Goal: Task Accomplishment & Management: Manage account settings

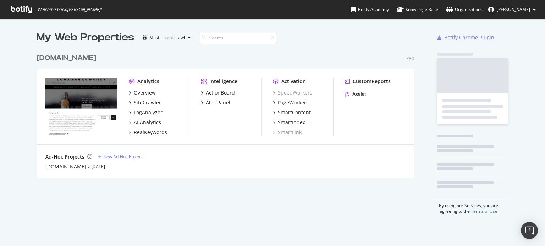
scroll to position [241, 534]
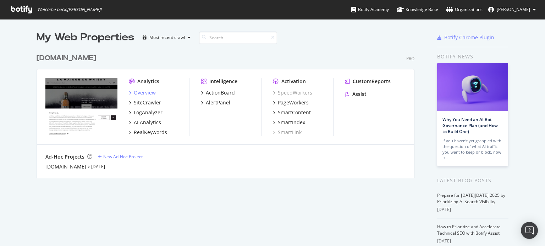
click at [150, 94] on div "Overview" at bounding box center [145, 92] width 22 height 7
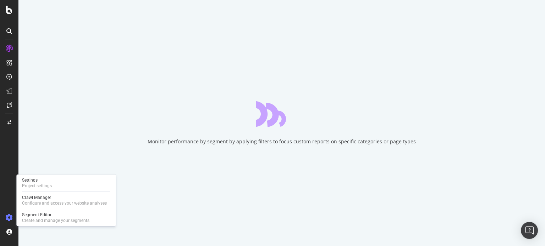
click at [6, 217] on icon at bounding box center [9, 217] width 7 height 7
click at [42, 199] on div "Crawl Manager" at bounding box center [64, 198] width 85 height 6
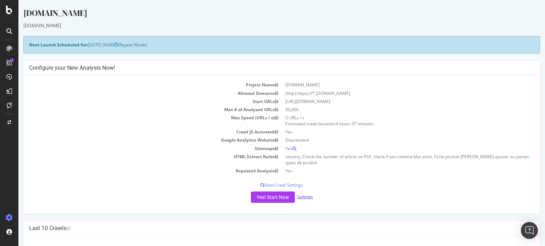
click at [302, 196] on link "Settings" at bounding box center [305, 197] width 16 height 6
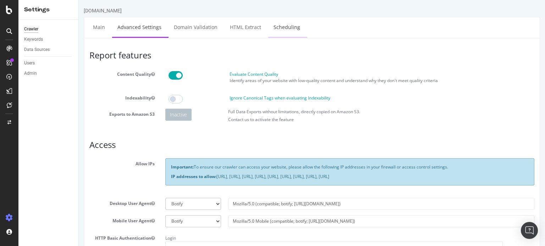
click at [288, 26] on link "Scheduling" at bounding box center [286, 26] width 37 height 19
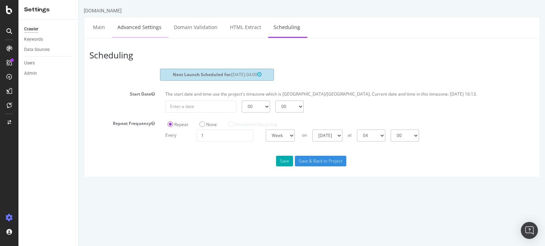
click at [133, 25] on link "Advanced Settings" at bounding box center [139, 26] width 55 height 19
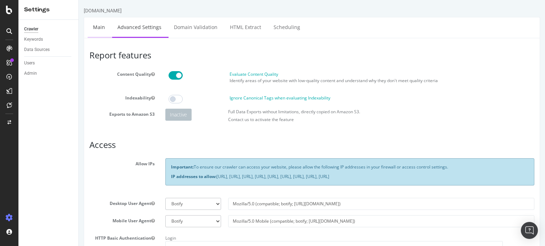
click at [98, 28] on link "Main" at bounding box center [99, 26] width 23 height 19
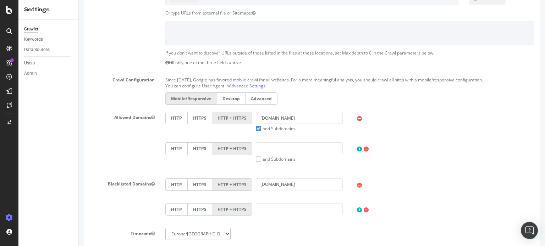
scroll to position [142, 0]
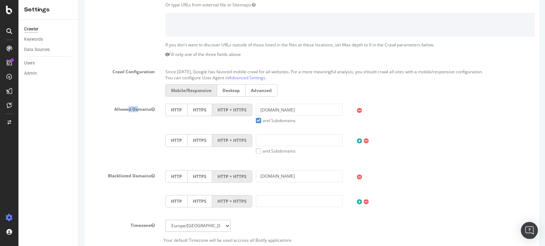
drag, startPoint x: 139, startPoint y: 108, endPoint x: 129, endPoint y: 120, distance: 15.4
click at [139, 107] on label "Allowed Domains" at bounding box center [122, 108] width 76 height 9
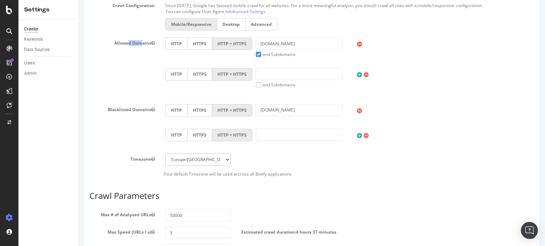
scroll to position [213, 0]
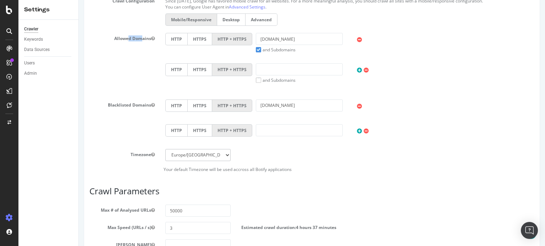
click at [131, 101] on label "Blacklisted Domains" at bounding box center [122, 104] width 76 height 9
drag, startPoint x: 123, startPoint y: 150, endPoint x: 133, endPoint y: 150, distance: 10.6
click at [133, 150] on label "Timezone" at bounding box center [122, 153] width 76 height 9
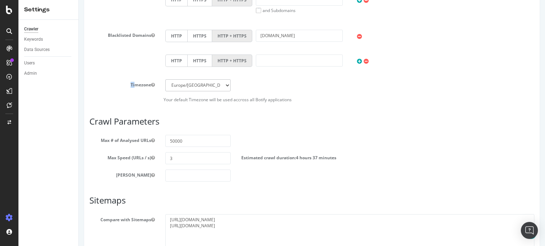
scroll to position [284, 0]
drag, startPoint x: 94, startPoint y: 139, endPoint x: 144, endPoint y: 136, distance: 49.7
click at [144, 136] on label "Max # of Analysed URLs" at bounding box center [122, 138] width 76 height 9
click at [133, 137] on label "Max # of Analysed URLs" at bounding box center [122, 138] width 76 height 9
click at [151, 137] on button "Max # of Analysed URLs" at bounding box center [153, 139] width 4 height 6
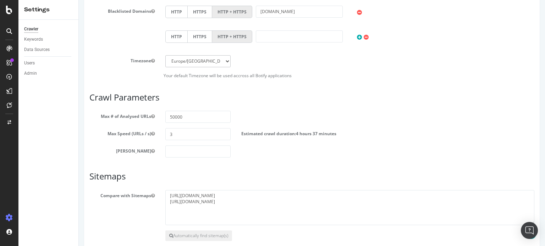
scroll to position [319, 0]
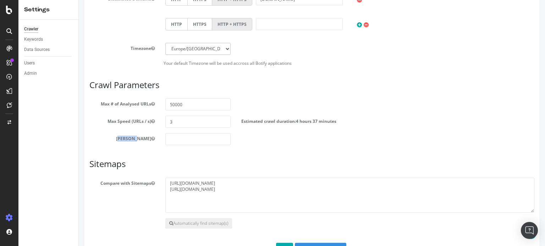
drag, startPoint x: 128, startPoint y: 139, endPoint x: 148, endPoint y: 136, distance: 20.8
click at [148, 136] on label "[PERSON_NAME]" at bounding box center [122, 137] width 76 height 9
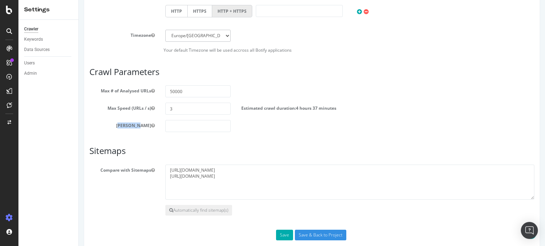
scroll to position [343, 0]
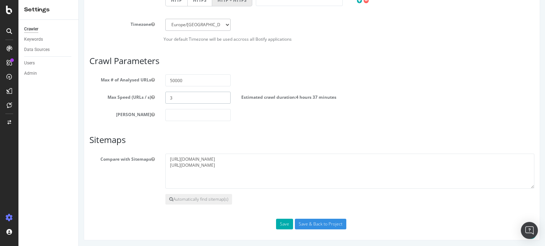
drag, startPoint x: 174, startPoint y: 95, endPoint x: 166, endPoint y: 97, distance: 8.3
click at [166, 97] on input "3" at bounding box center [197, 98] width 65 height 12
click at [172, 97] on input "3" at bounding box center [197, 98] width 65 height 12
type input "5"
type input "2"
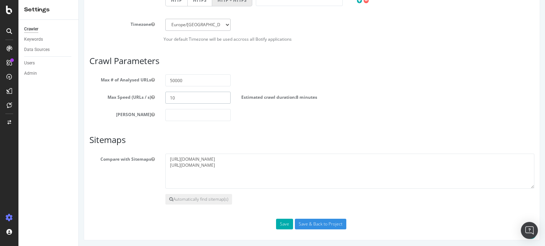
type input "1"
type input "2"
click at [308, 224] on input "Save & Back to Project" at bounding box center [320, 224] width 51 height 11
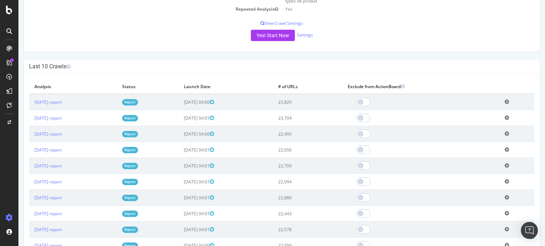
scroll to position [213, 0]
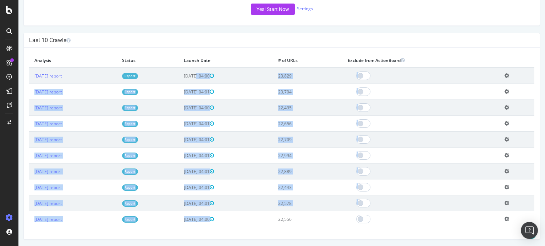
drag, startPoint x: 200, startPoint y: 78, endPoint x: 246, endPoint y: 220, distance: 149.0
click at [246, 220] on tbody "[DATE] report Report [DATE] 04:00 23,829 Add name Delete analysis [DATE] report…" at bounding box center [281, 148] width 505 height 160
click at [248, 188] on td "[DATE] 04:01" at bounding box center [225, 188] width 94 height 16
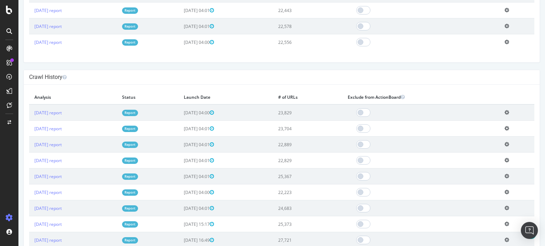
scroll to position [409, 0]
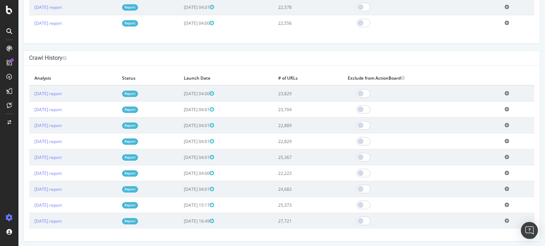
drag, startPoint x: 218, startPoint y: 195, endPoint x: 230, endPoint y: 209, distance: 18.4
click at [230, 209] on td "[DATE] 15:17" at bounding box center [225, 205] width 94 height 16
drag, startPoint x: 194, startPoint y: 200, endPoint x: 254, endPoint y: 222, distance: 64.3
click at [254, 222] on tbody "[DATE] report Report [DATE] 04:00 23,829 Add name Delete analysis [DATE] report…" at bounding box center [281, 157] width 505 height 144
click at [252, 187] on td "[DATE] 04:01" at bounding box center [225, 190] width 94 height 16
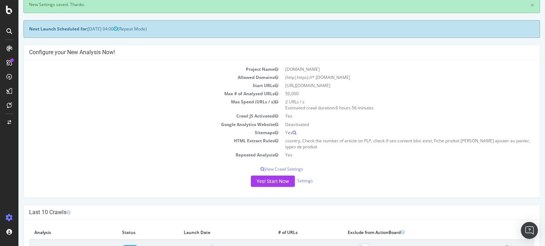
scroll to position [0, 0]
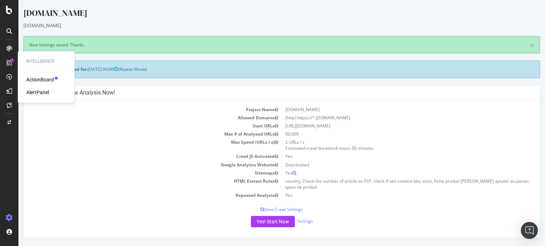
click at [33, 82] on div "ActionBoard" at bounding box center [40, 79] width 28 height 7
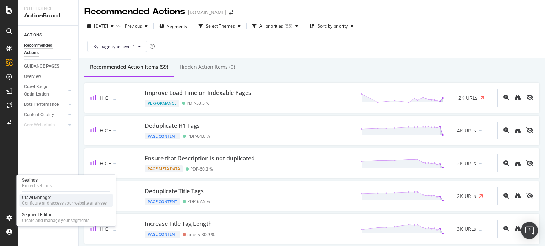
click at [37, 196] on div "Crawl Manager" at bounding box center [64, 198] width 85 height 6
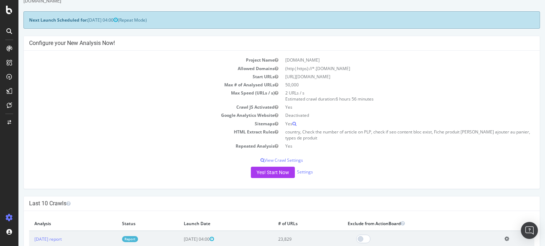
scroll to position [24, 0]
click at [299, 172] on link "Settings" at bounding box center [305, 173] width 16 height 6
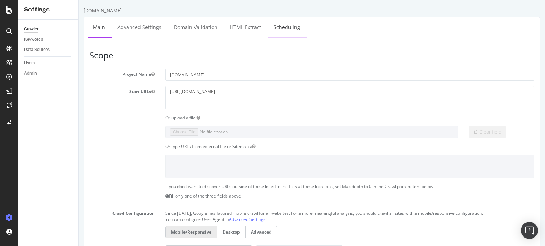
click at [272, 26] on link "Scheduling" at bounding box center [286, 26] width 37 height 19
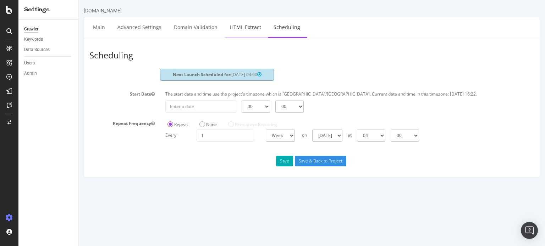
click at [242, 29] on link "HTML Extract" at bounding box center [245, 26] width 42 height 19
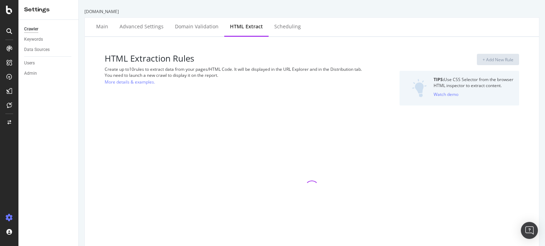
select select "count"
select select "exist"
select select "count"
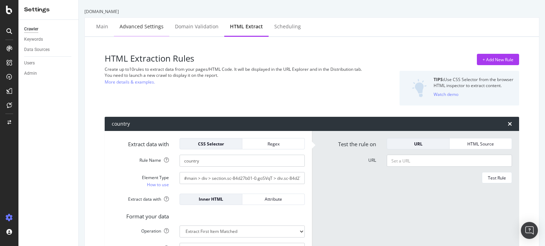
click at [158, 29] on div "Advanced Settings" at bounding box center [141, 26] width 44 height 7
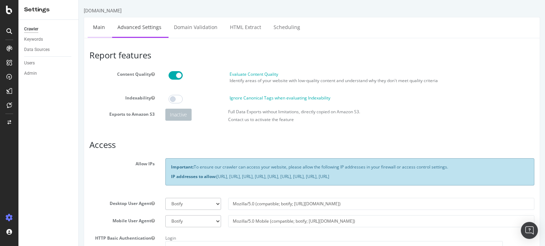
click at [99, 27] on link "Main" at bounding box center [99, 26] width 23 height 19
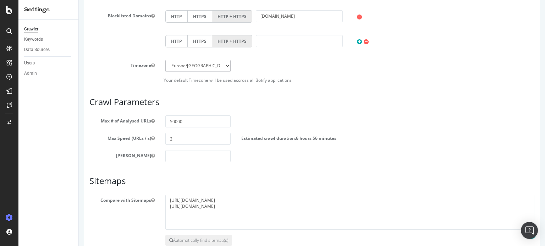
scroll to position [343, 0]
